Goal: Task Accomplishment & Management: Manage account settings

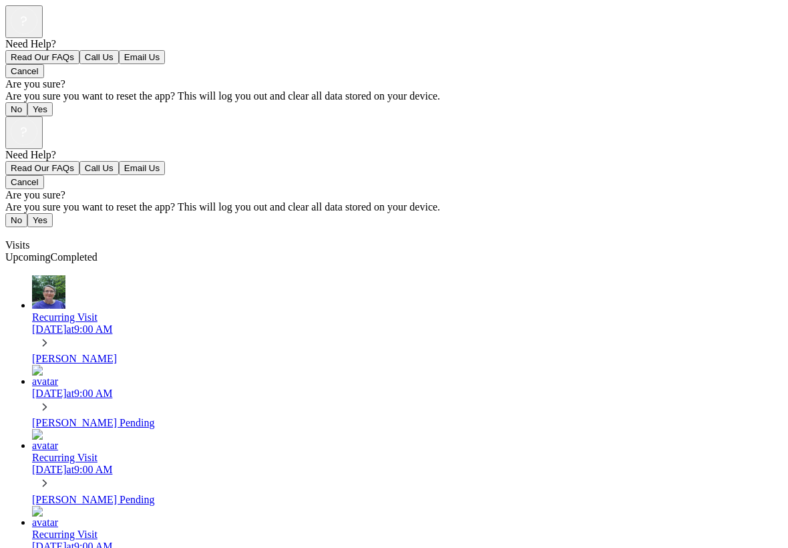
click at [106, 451] on div "Recurring Visit" at bounding box center [407, 457] width 751 height 12
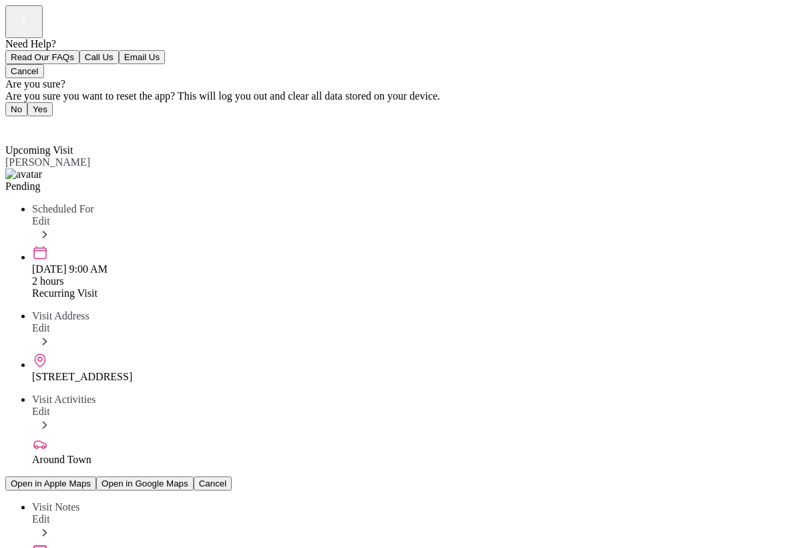
scroll to position [108, 0]
